Goal: Check status: Check status

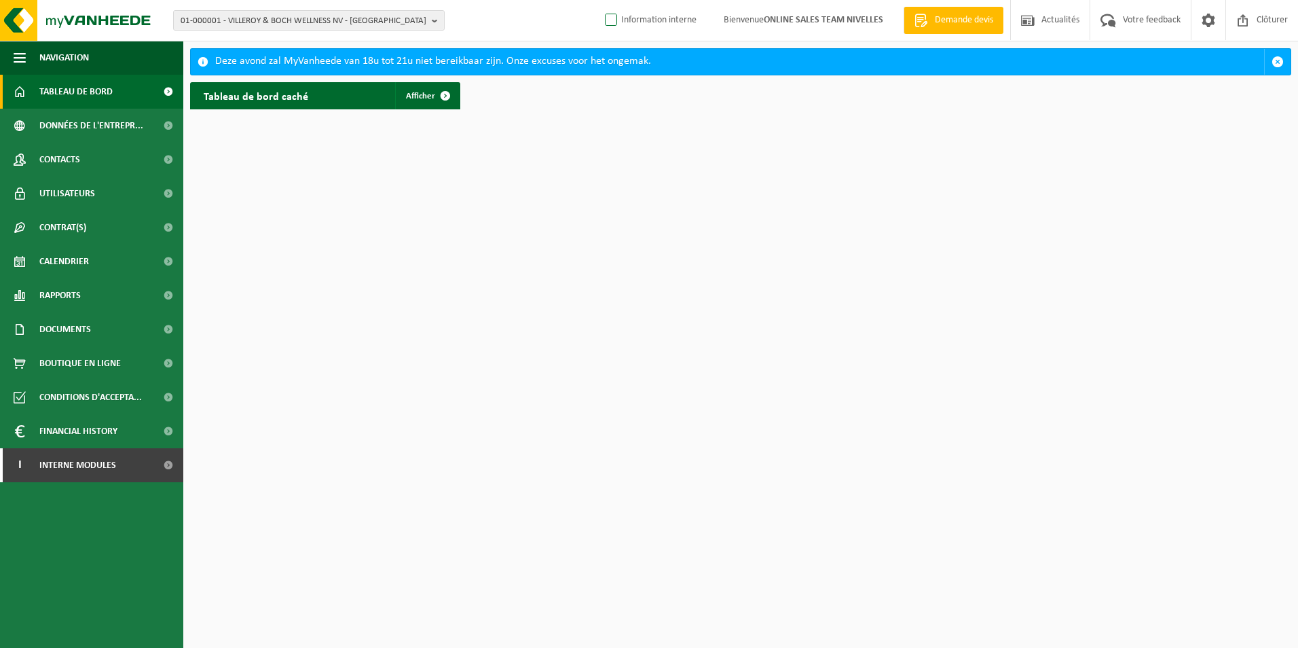
click at [612, 22] on label "Information interne" at bounding box center [649, 20] width 94 height 20
click at [600, 0] on input "Information interne" at bounding box center [600, -1] width 1 height 1
checkbox input "true"
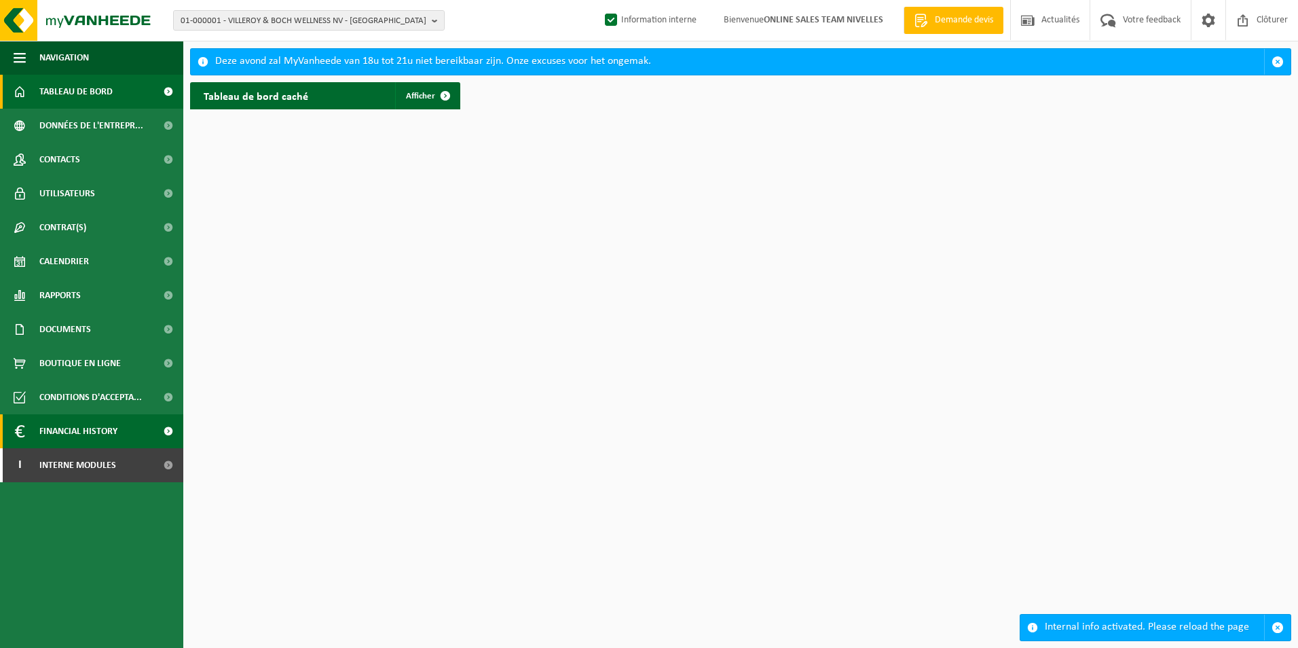
click at [133, 448] on link "Financial History" at bounding box center [91, 431] width 183 height 34
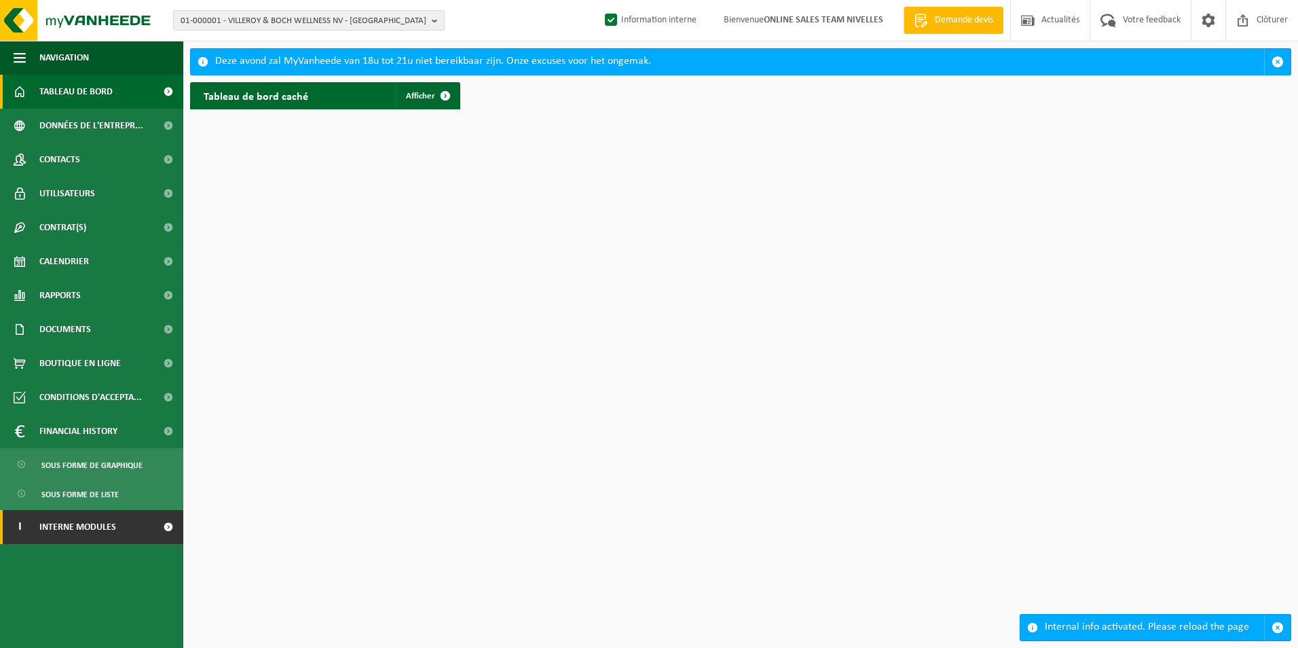
click at [94, 524] on span "Interne modules" at bounding box center [77, 527] width 77 height 34
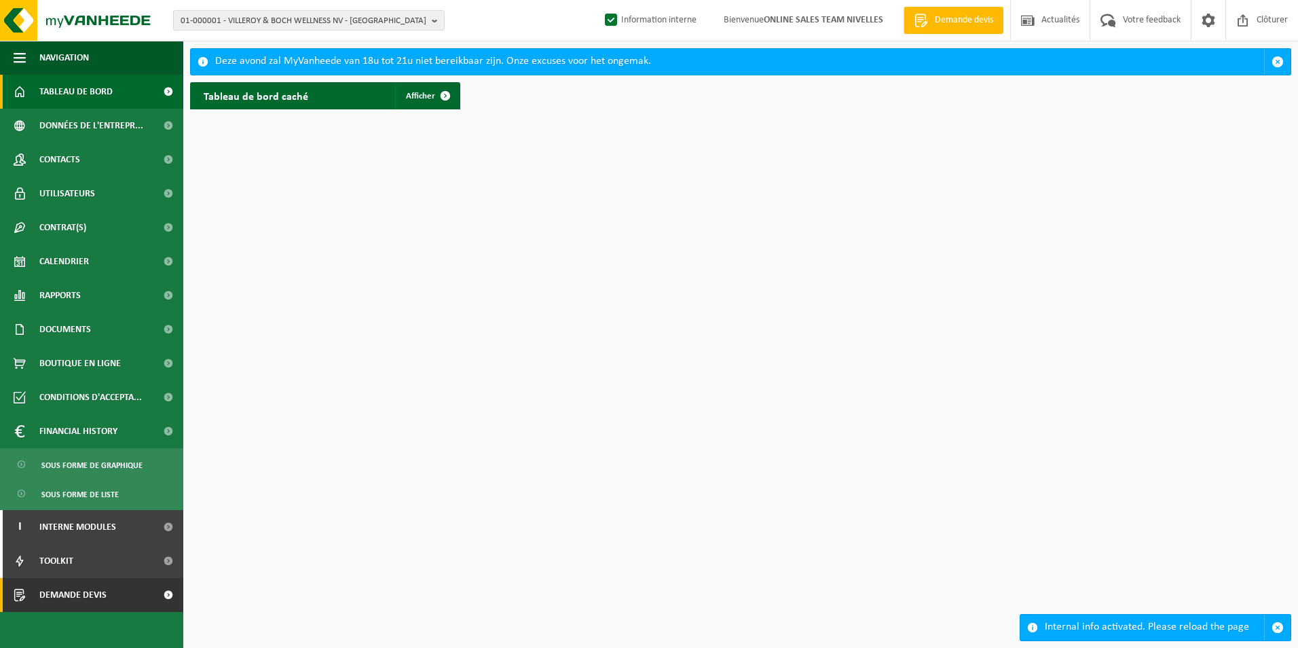
click at [94, 593] on span "Demande devis" at bounding box center [72, 595] width 67 height 34
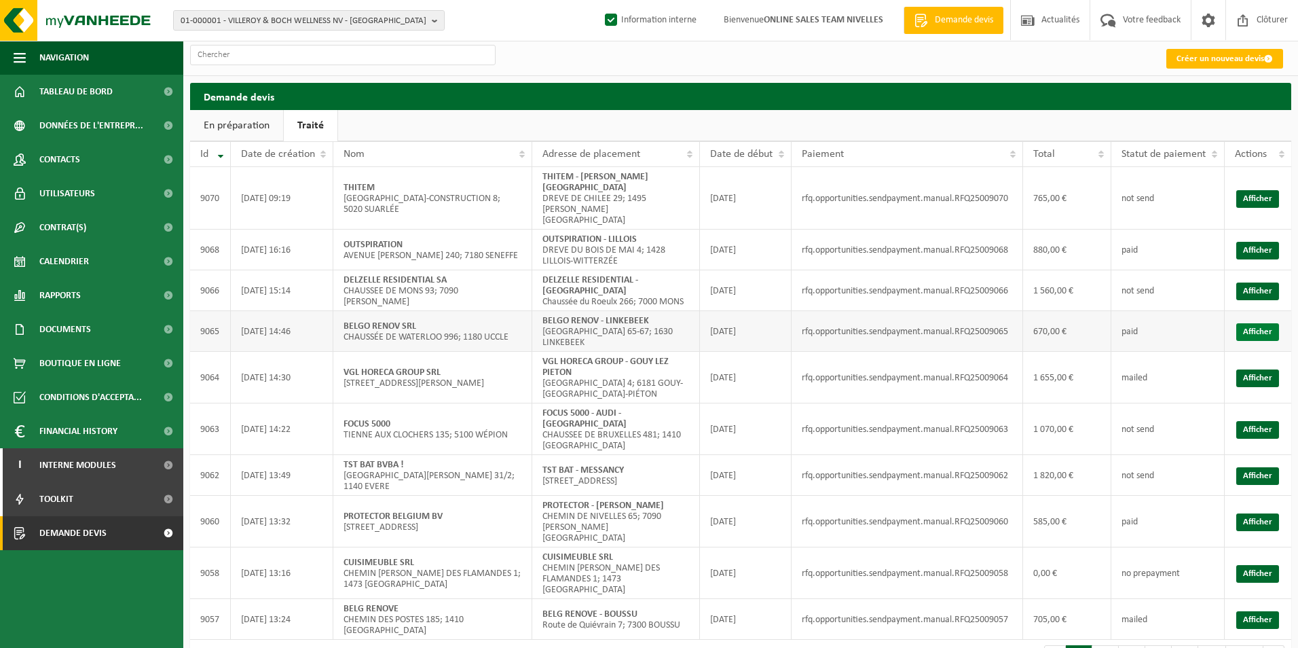
click at [1265, 323] on link "Afficher" at bounding box center [1258, 332] width 43 height 18
click at [1257, 283] on link "Afficher" at bounding box center [1258, 292] width 43 height 18
click at [1275, 242] on link "Afficher" at bounding box center [1258, 251] width 43 height 18
